Goal: Task Accomplishment & Management: Use online tool/utility

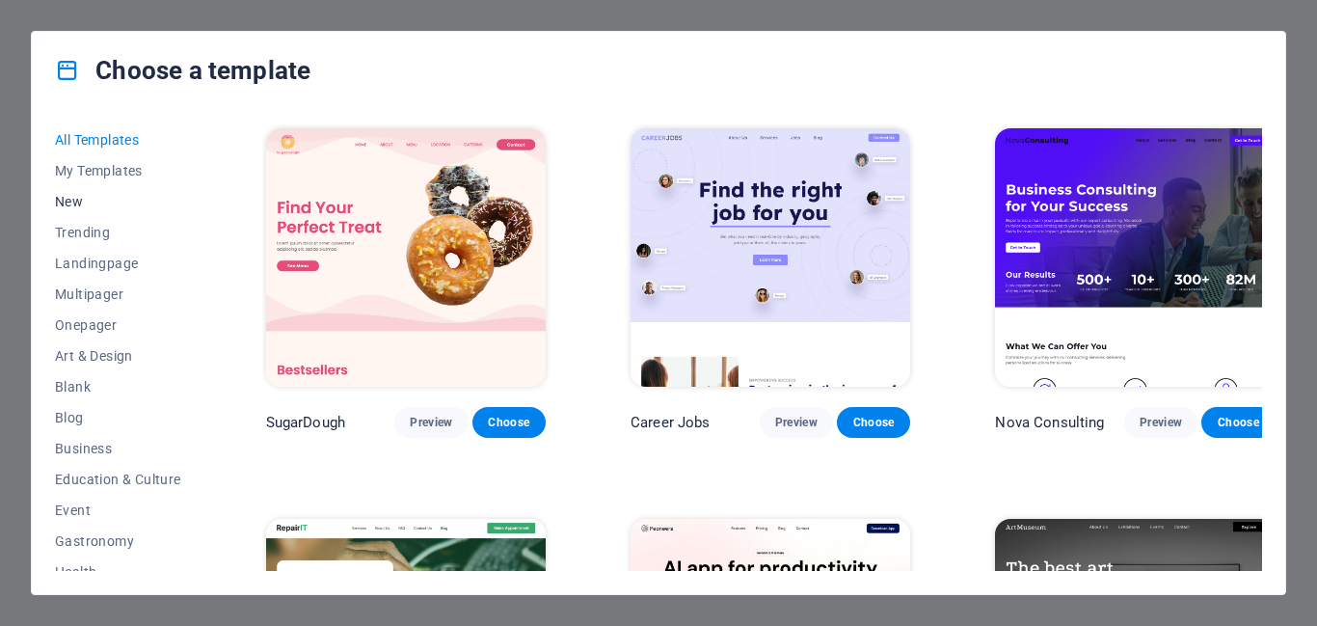
click at [74, 204] on span "New" at bounding box center [118, 201] width 126 height 15
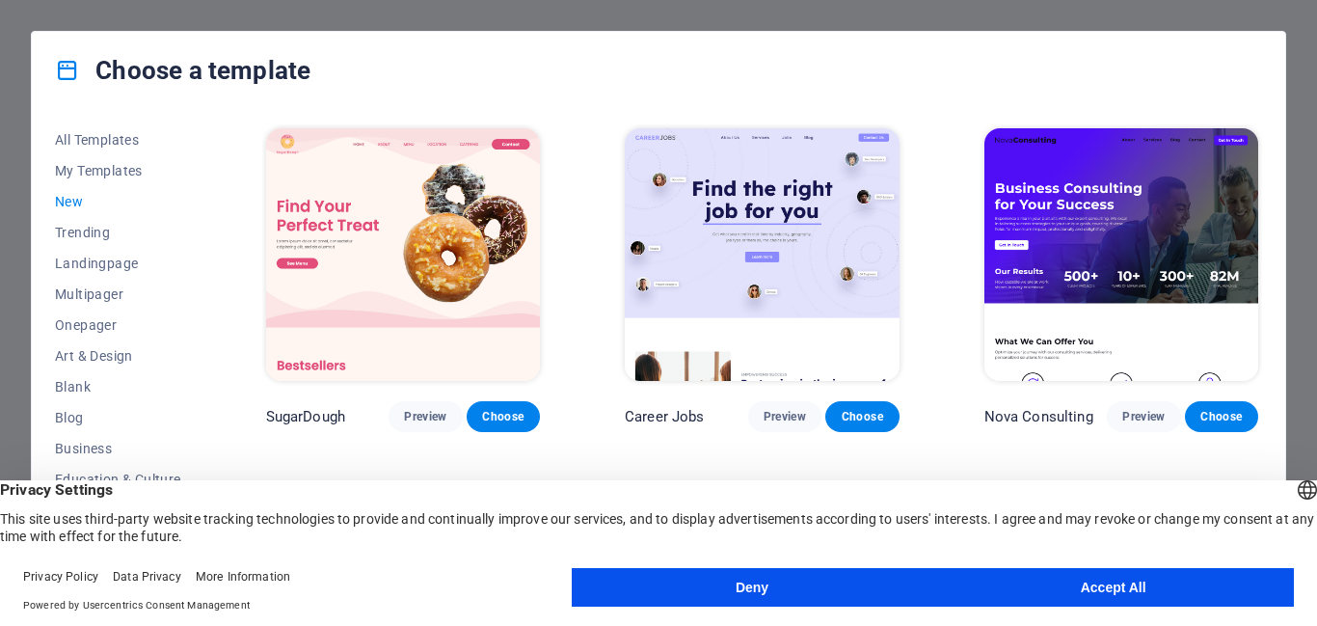
click at [74, 204] on span "New" at bounding box center [118, 201] width 126 height 15
click at [61, 197] on span "New" at bounding box center [118, 201] width 126 height 15
click at [1029, 582] on button "Accept All" at bounding box center [1113, 587] width 362 height 39
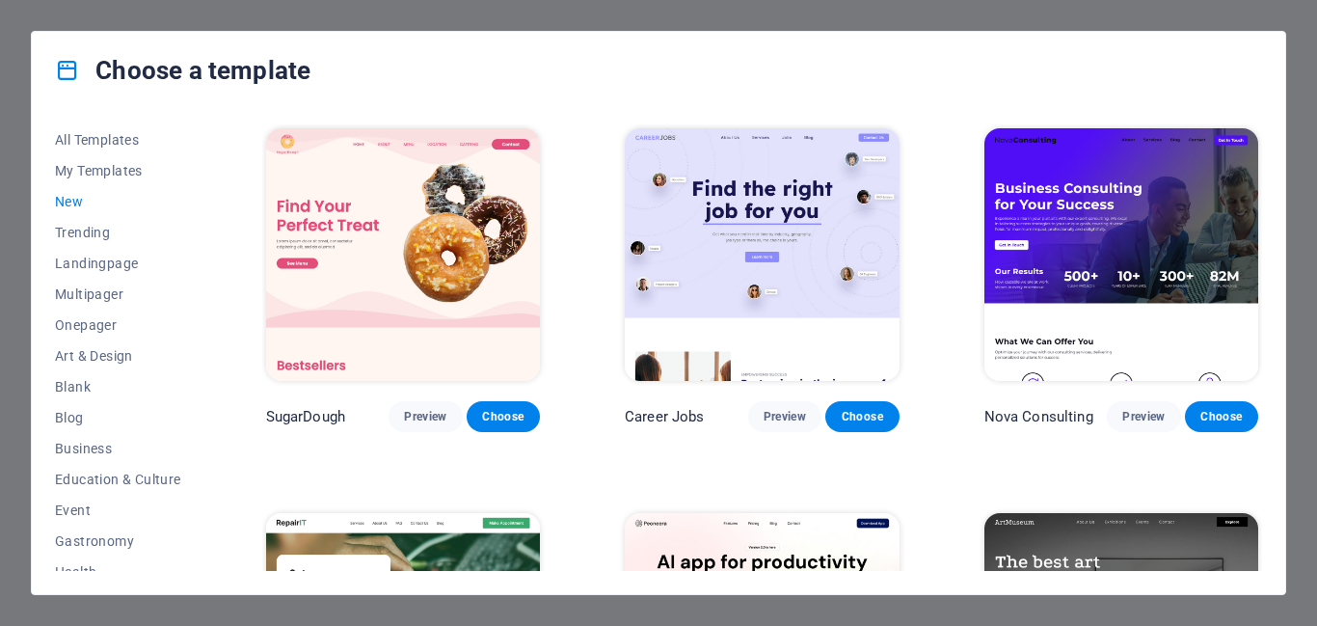
click at [65, 196] on span "New" at bounding box center [118, 201] width 126 height 15
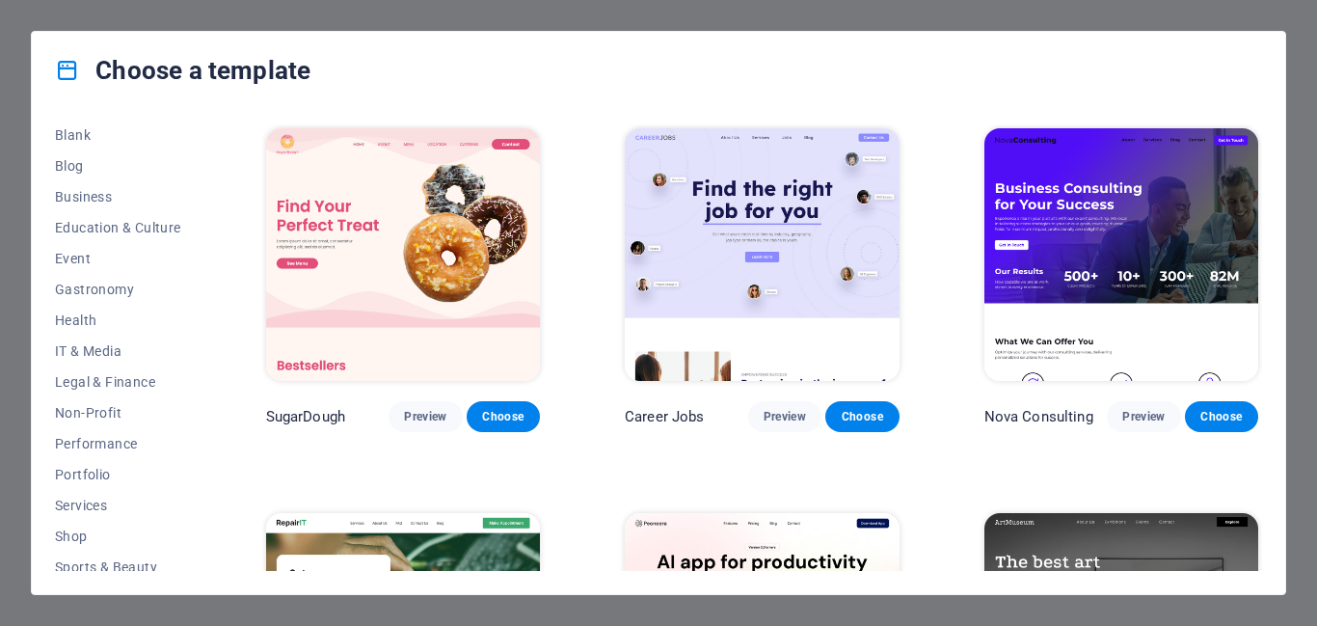
scroll to position [356, 0]
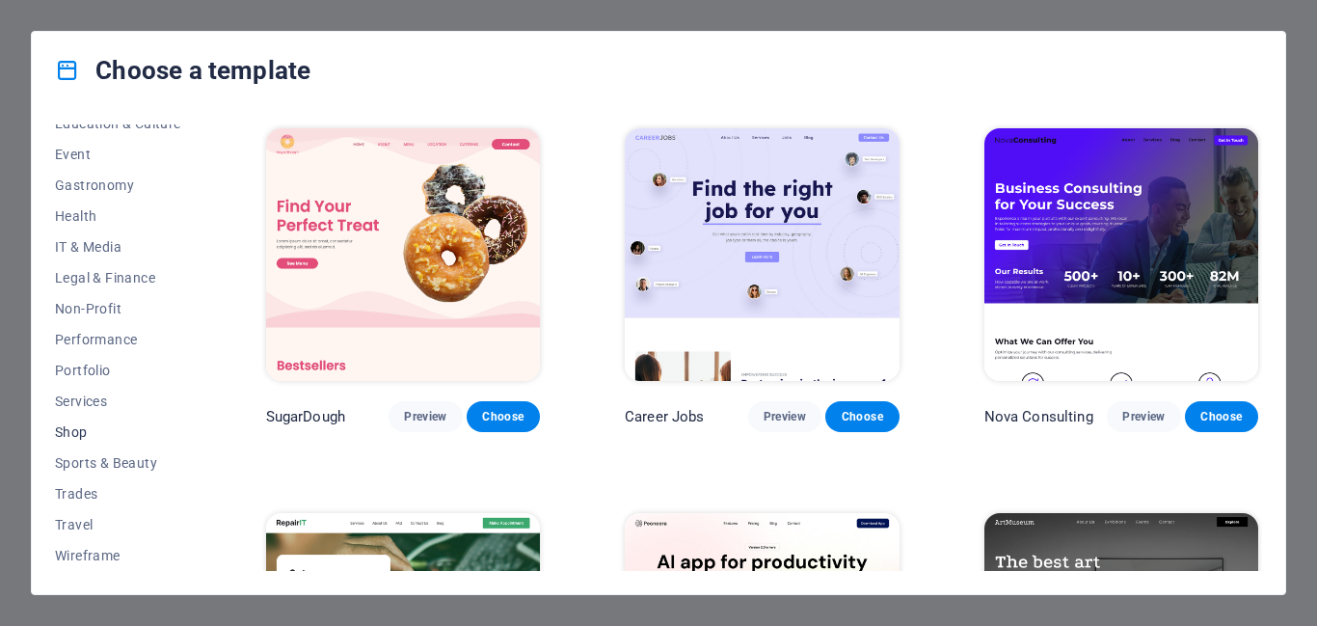
click at [66, 435] on span "Shop" at bounding box center [118, 431] width 126 height 15
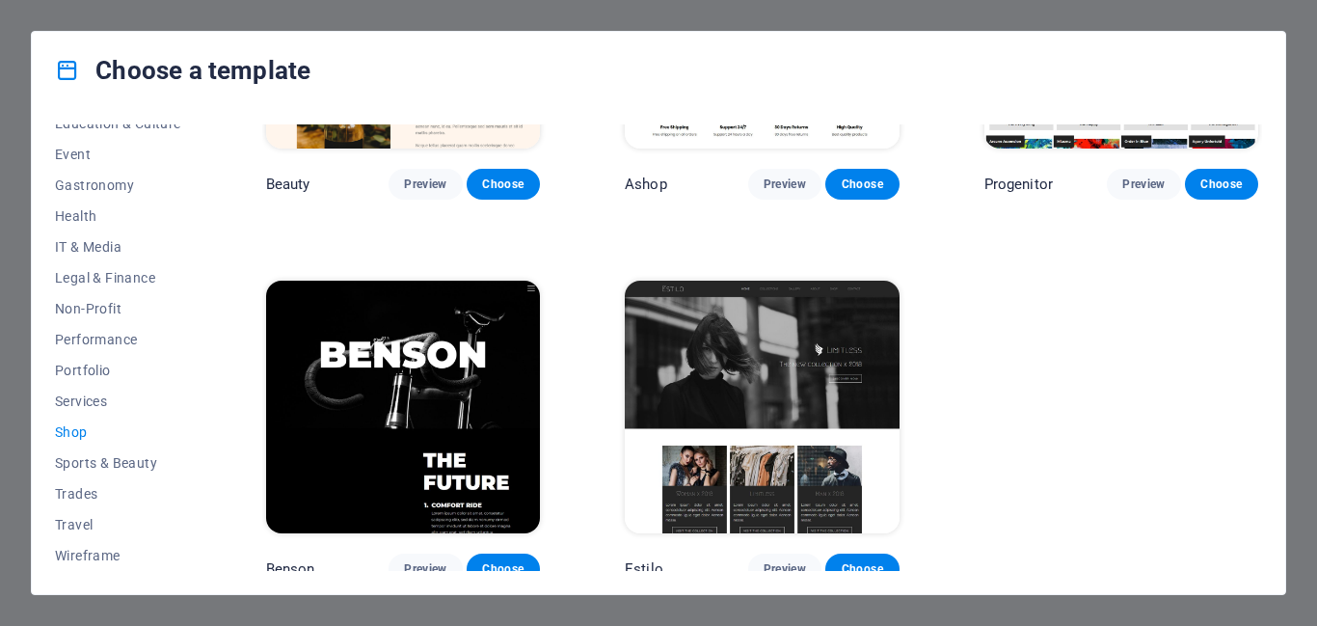
scroll to position [1007, 0]
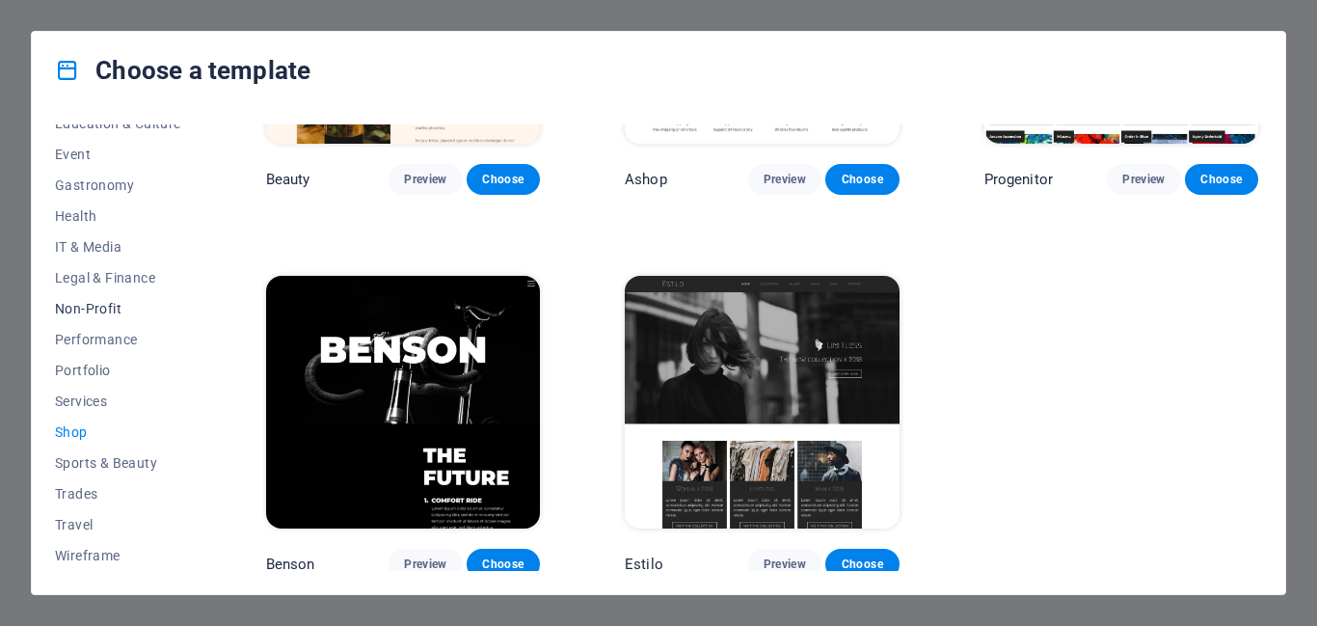
click at [83, 306] on span "Non-Profit" at bounding box center [118, 308] width 126 height 15
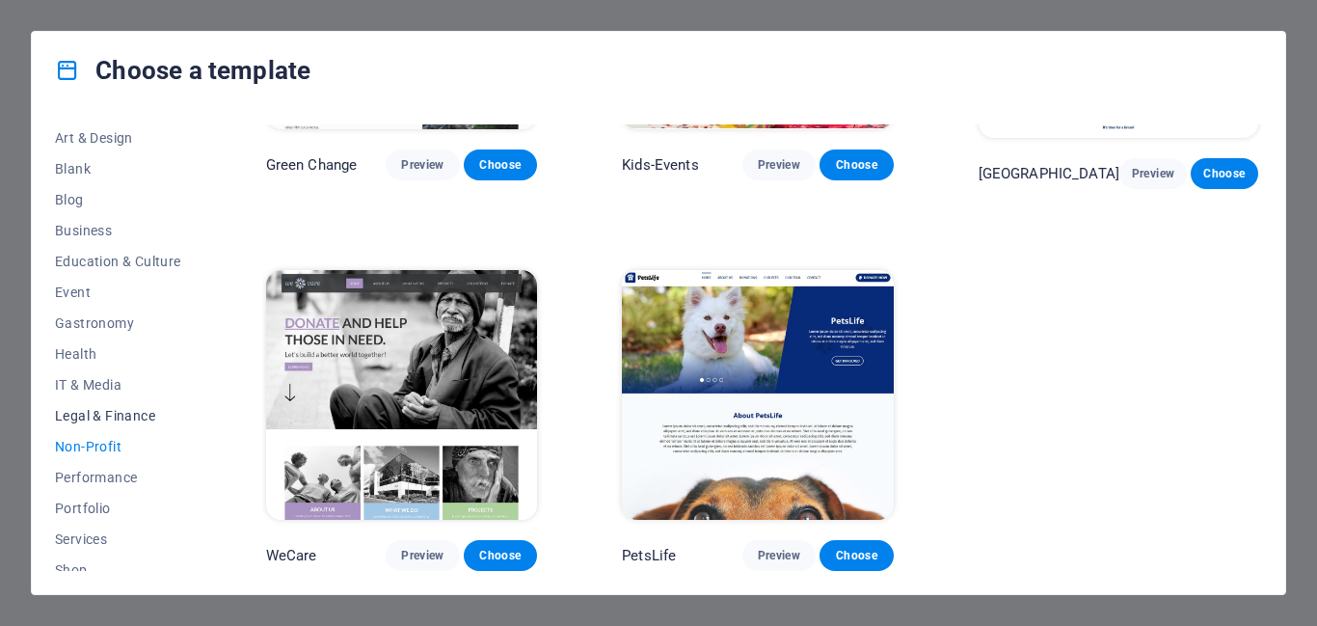
scroll to position [194, 0]
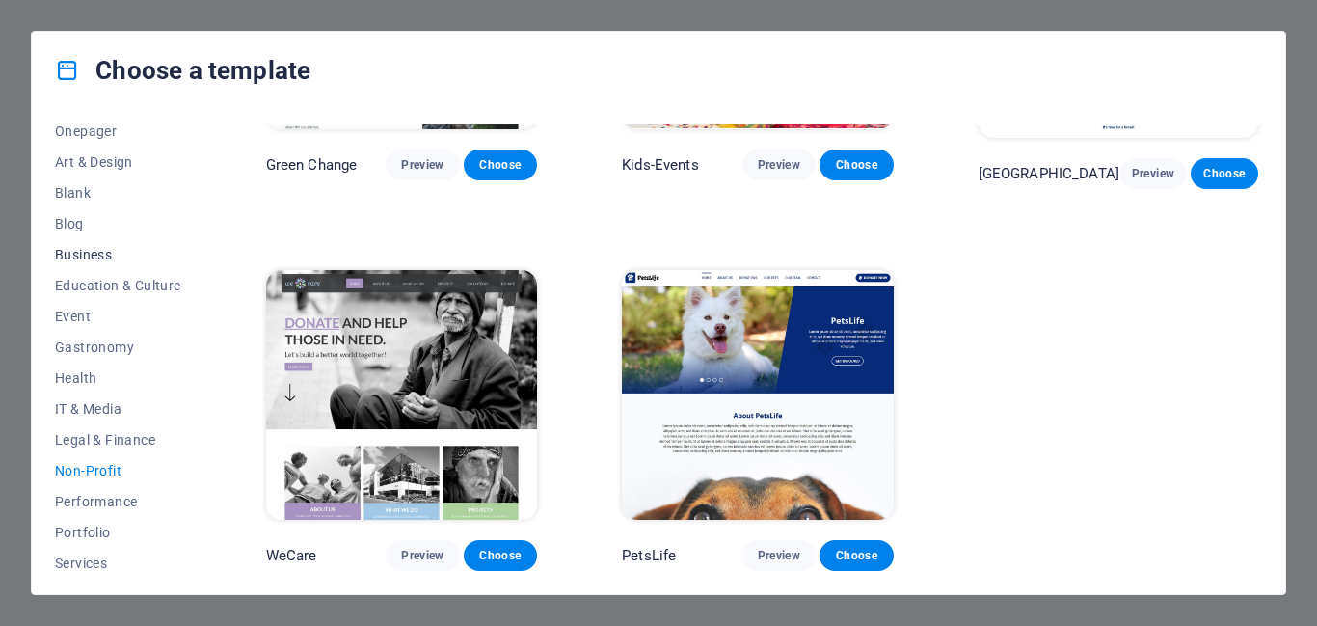
click at [85, 250] on span "Business" at bounding box center [118, 254] width 126 height 15
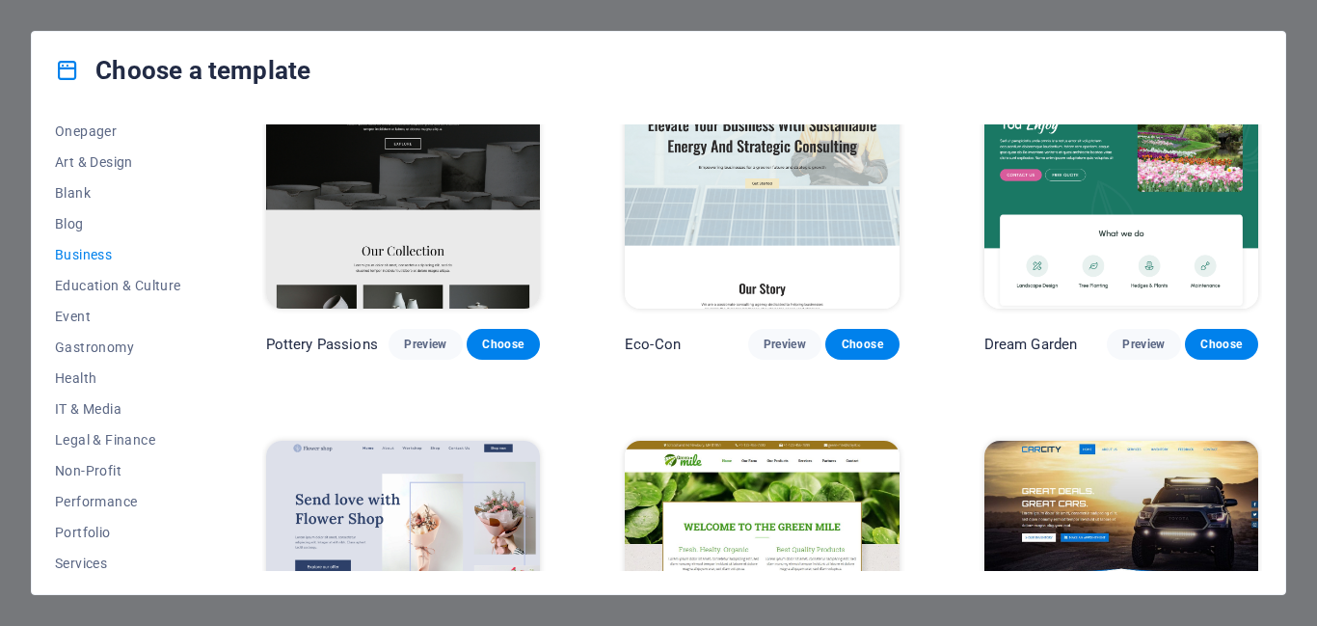
scroll to position [60, 0]
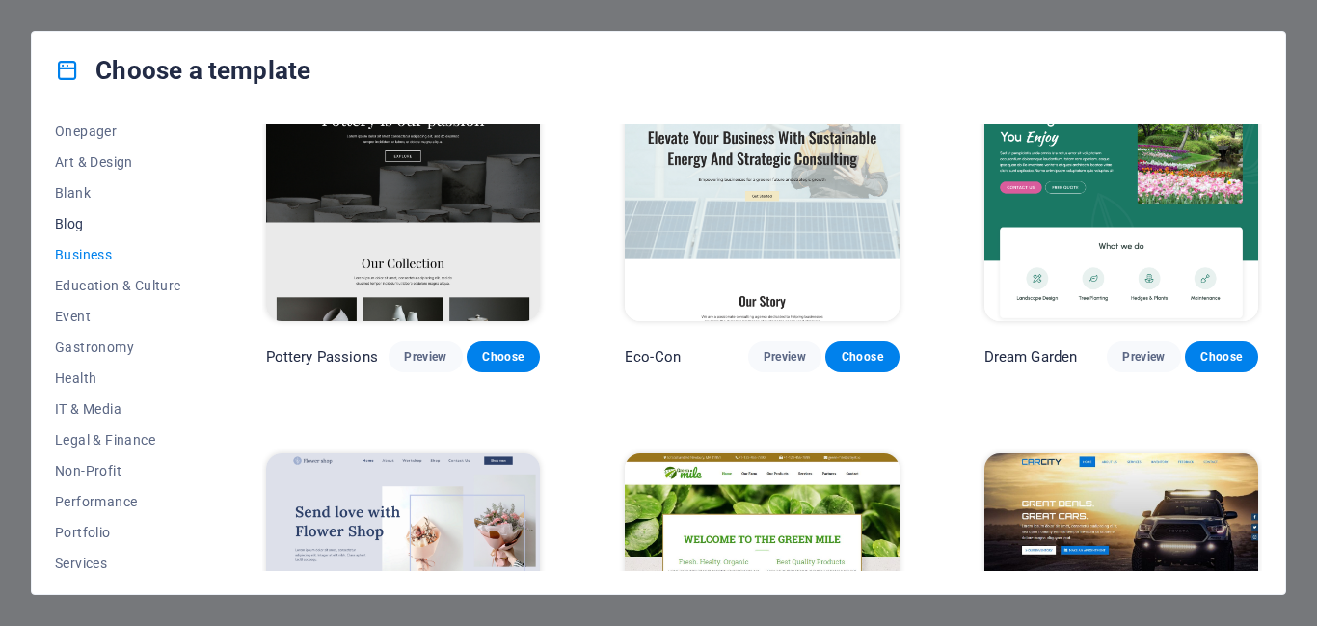
click at [73, 228] on span "Blog" at bounding box center [118, 223] width 126 height 15
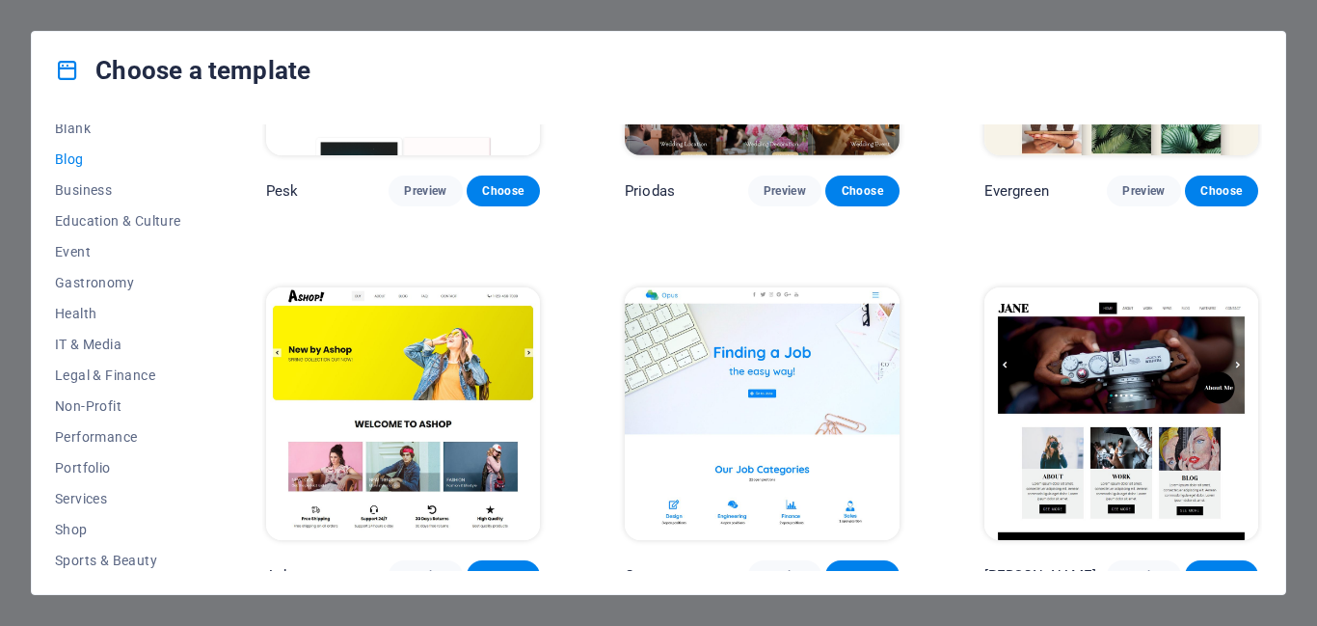
scroll to position [356, 0]
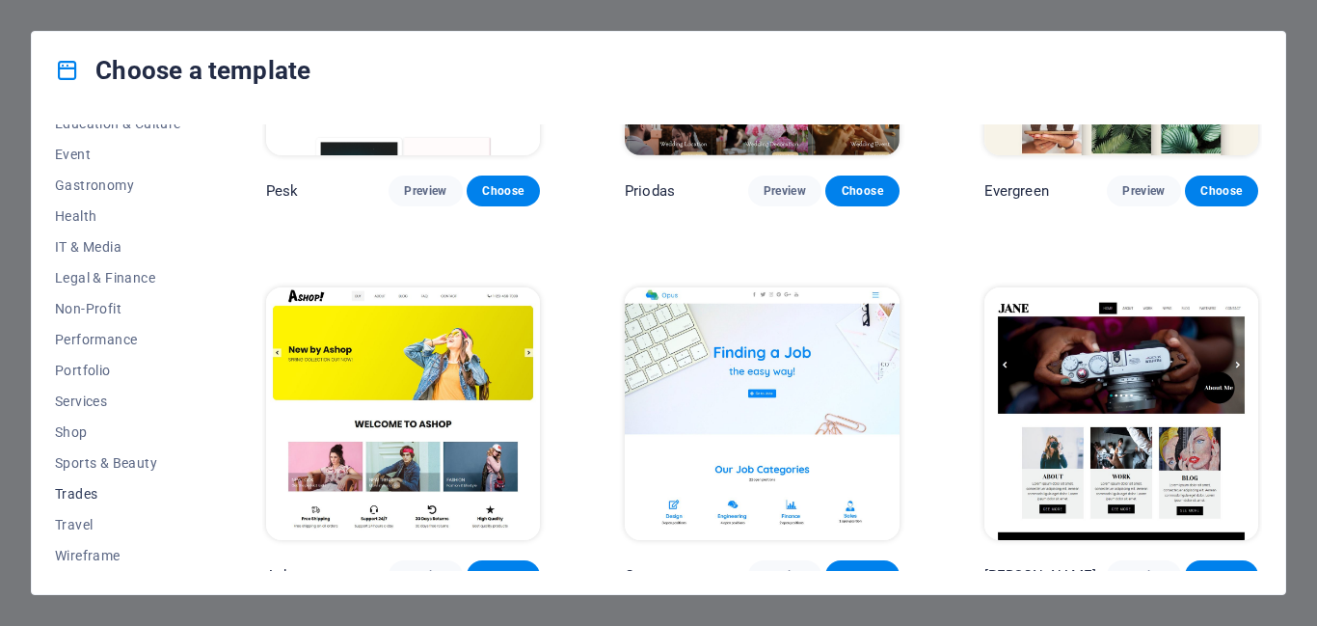
click at [97, 496] on span "Trades" at bounding box center [118, 493] width 126 height 15
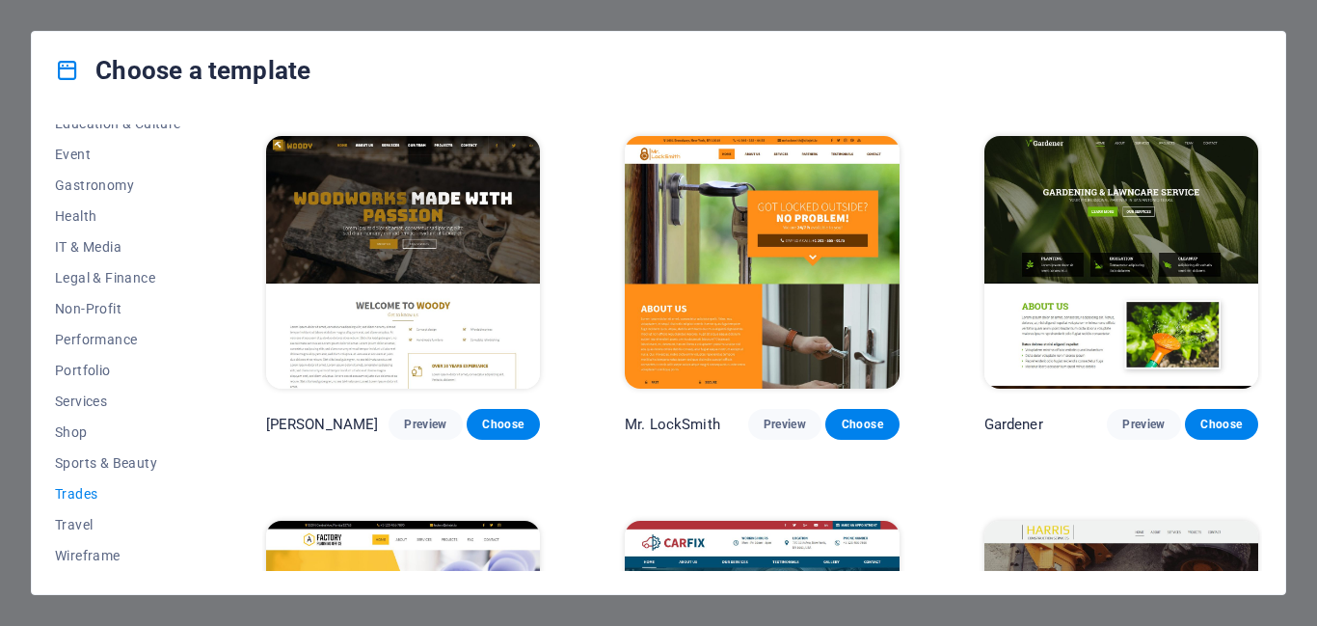
scroll to position [624, 0]
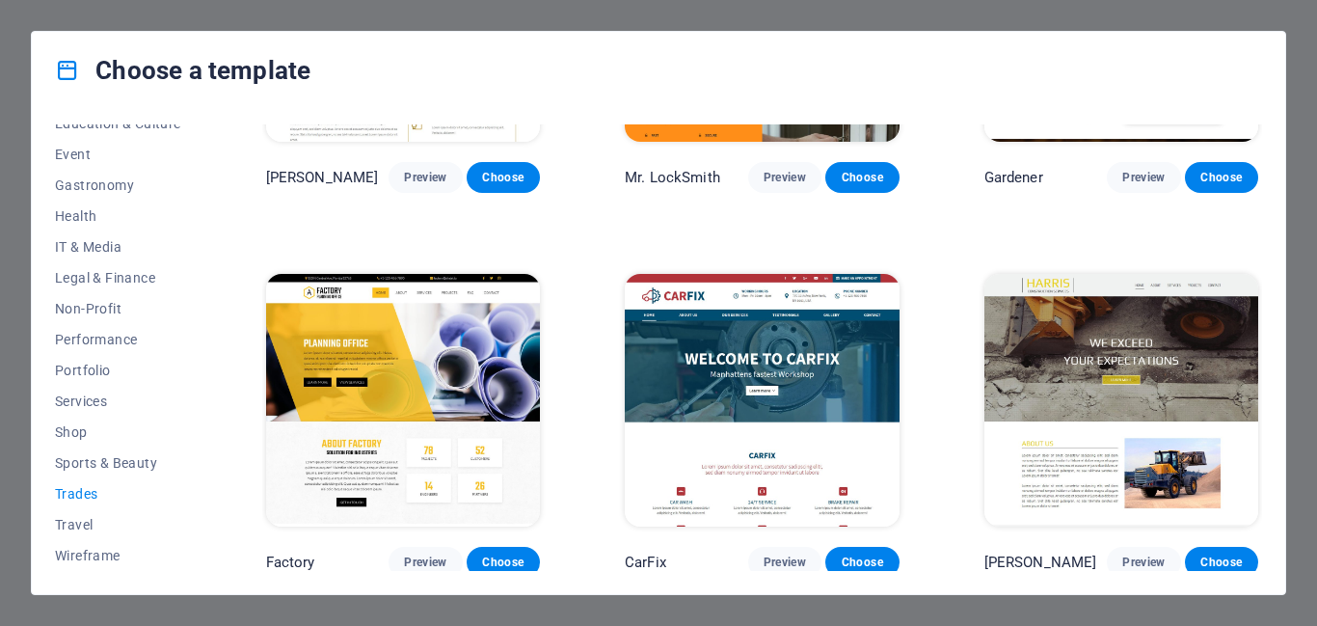
click at [3, 155] on div "Choose a template All Templates My Templates New Trending Landingpage Multipage…" at bounding box center [658, 313] width 1317 height 626
